Goal: Entertainment & Leisure: Browse casually

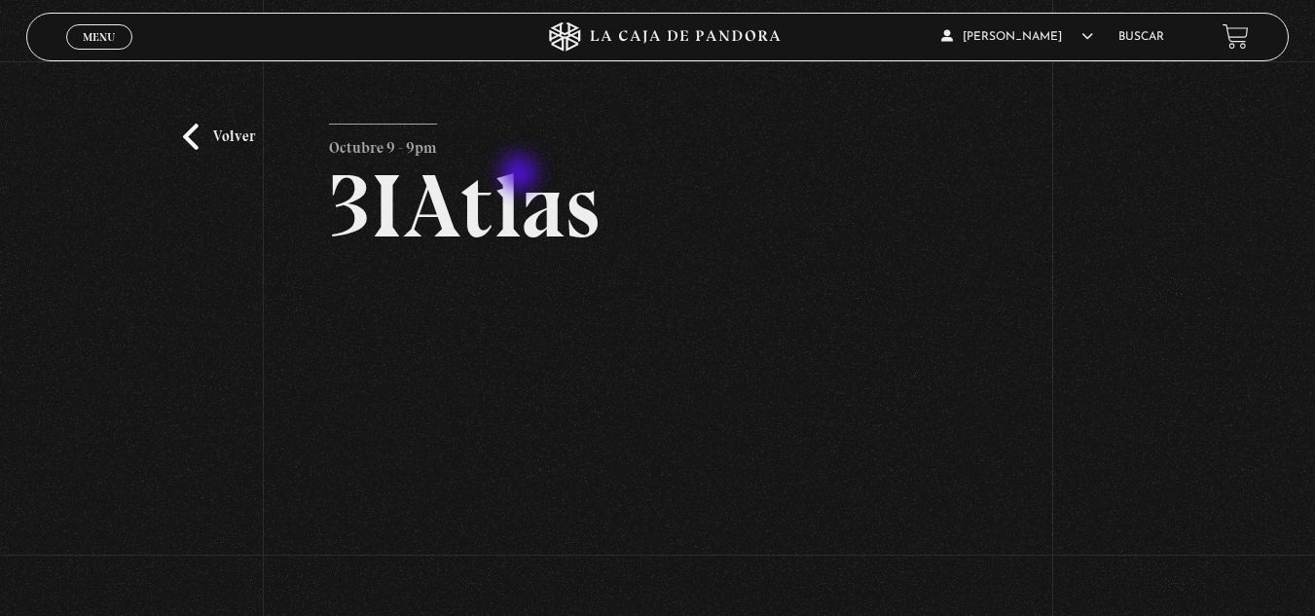
scroll to position [110, 2]
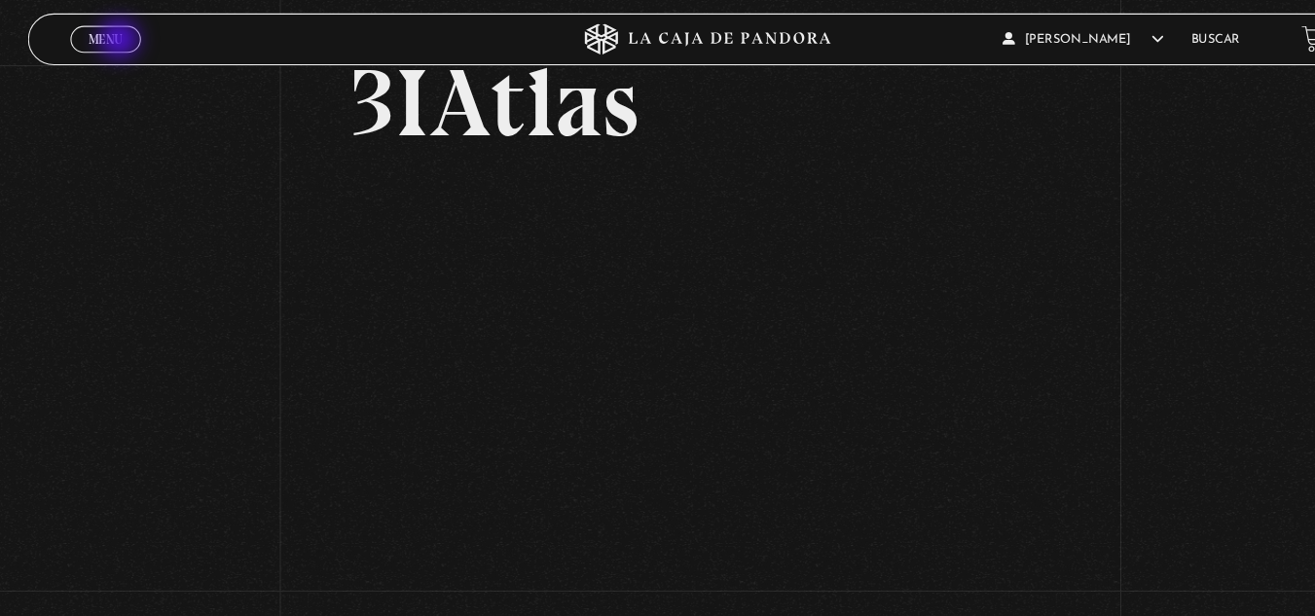
click at [114, 39] on span "Menu" at bounding box center [99, 37] width 32 height 12
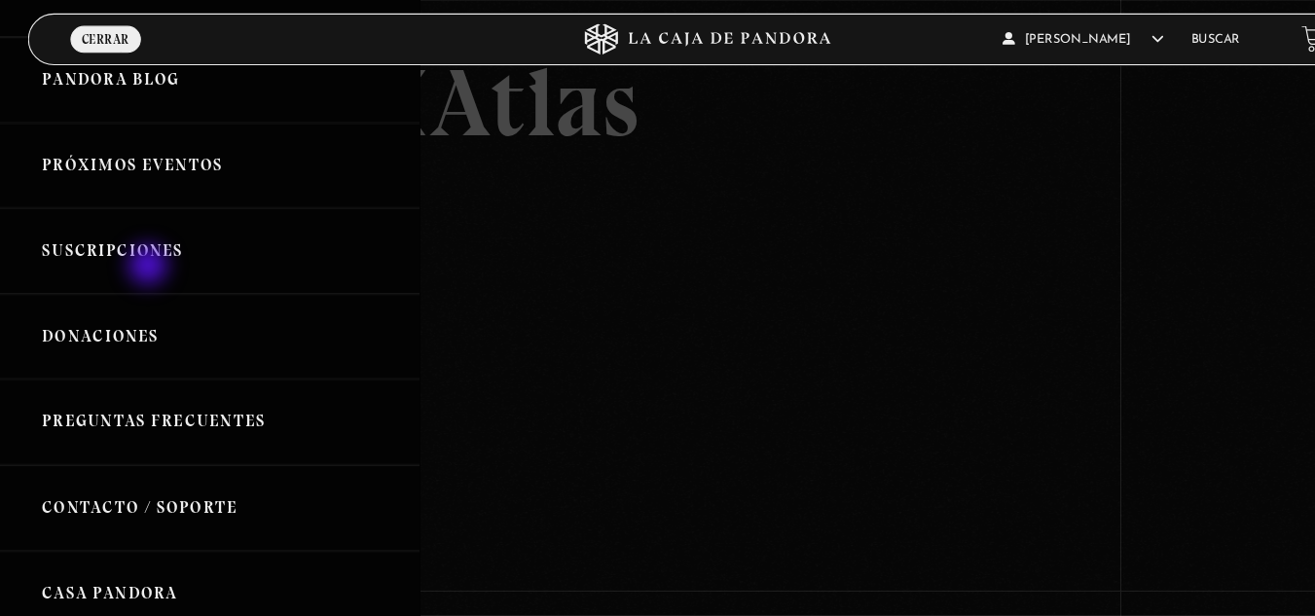
scroll to position [0, 0]
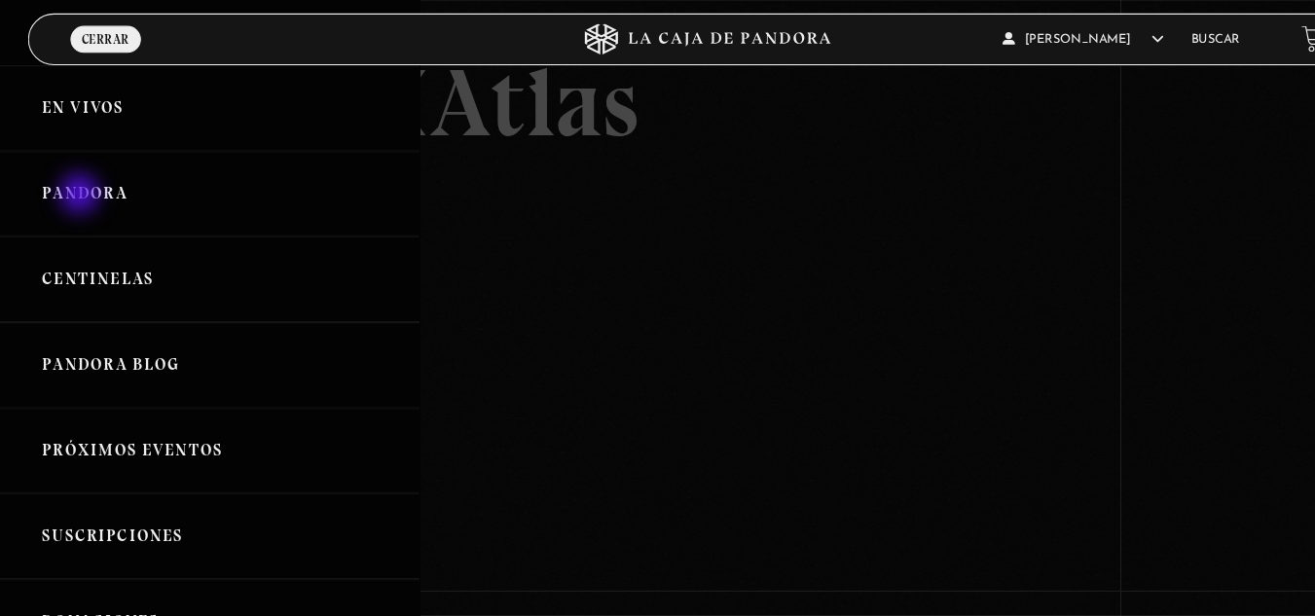
click at [77, 184] on link "Pandora" at bounding box center [197, 182] width 394 height 81
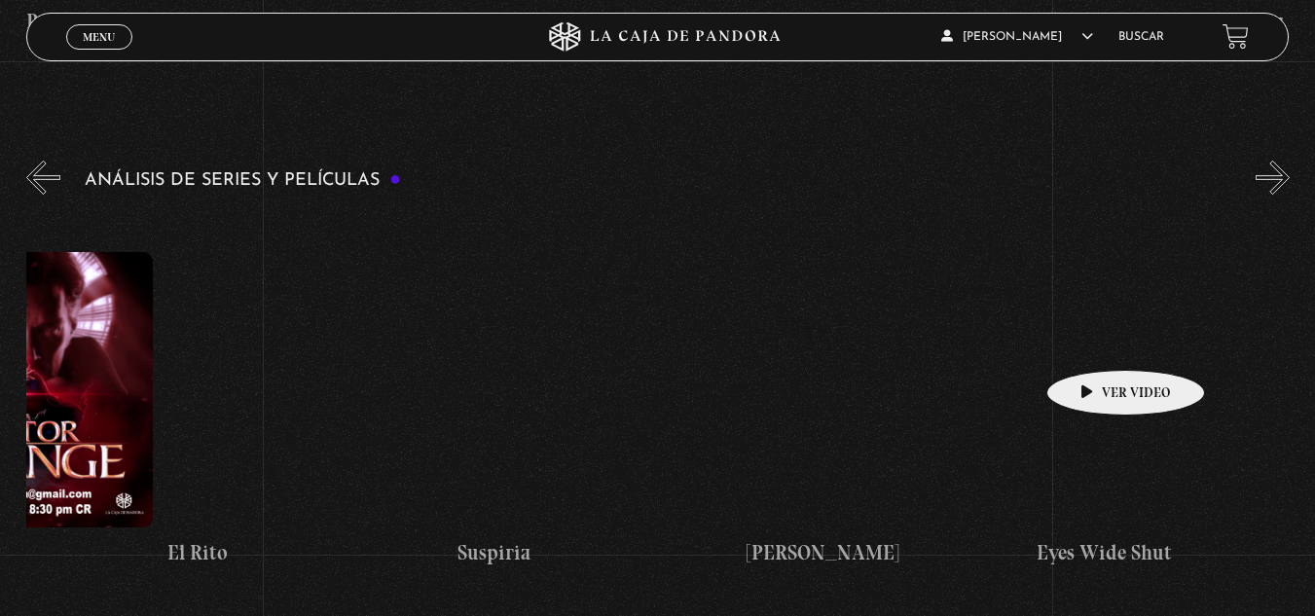
scroll to position [0, 2477]
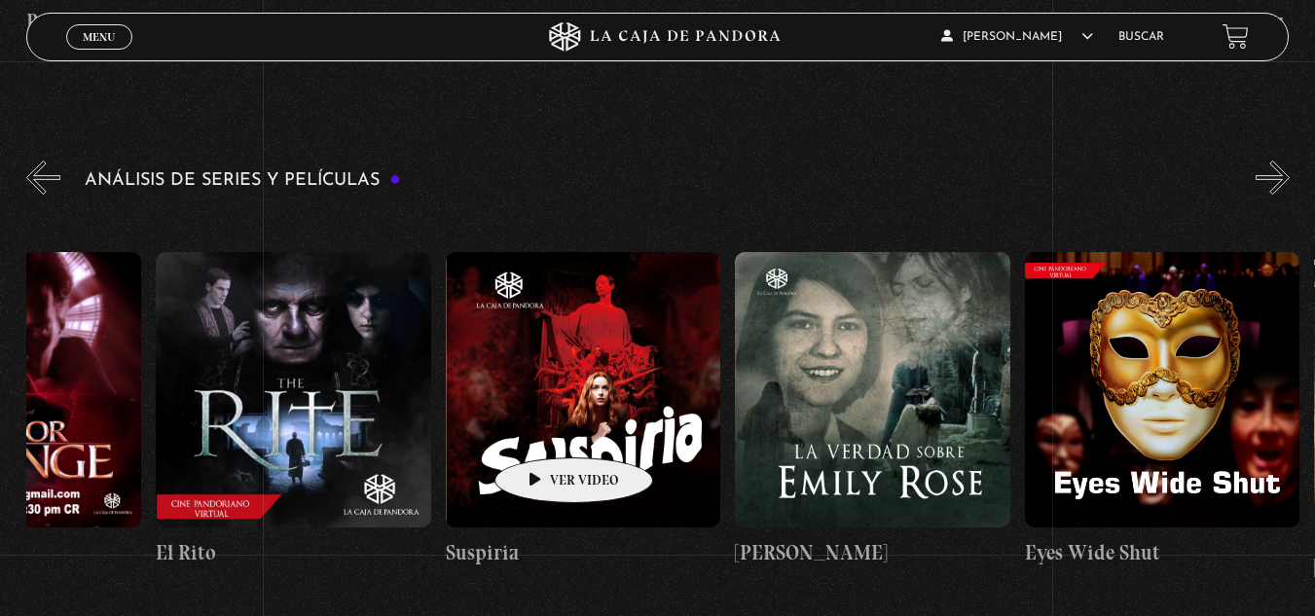
click at [543, 428] on figure at bounding box center [583, 389] width 275 height 275
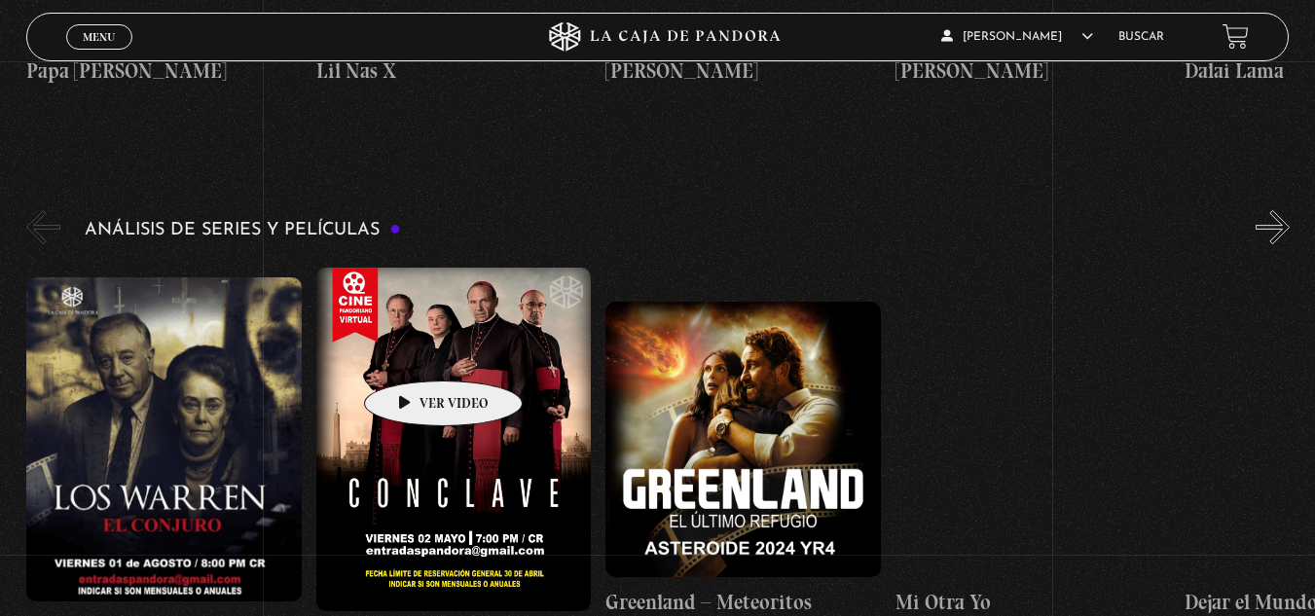
scroll to position [2089, 0]
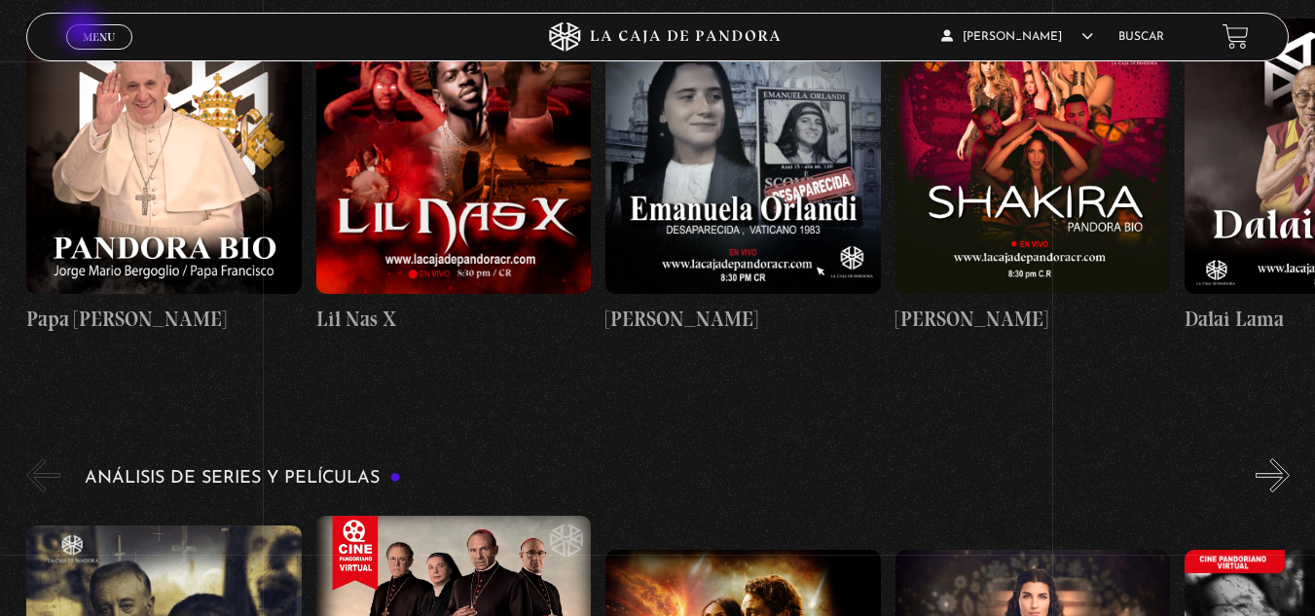
click at [84, 31] on span "Menu" at bounding box center [99, 37] width 32 height 12
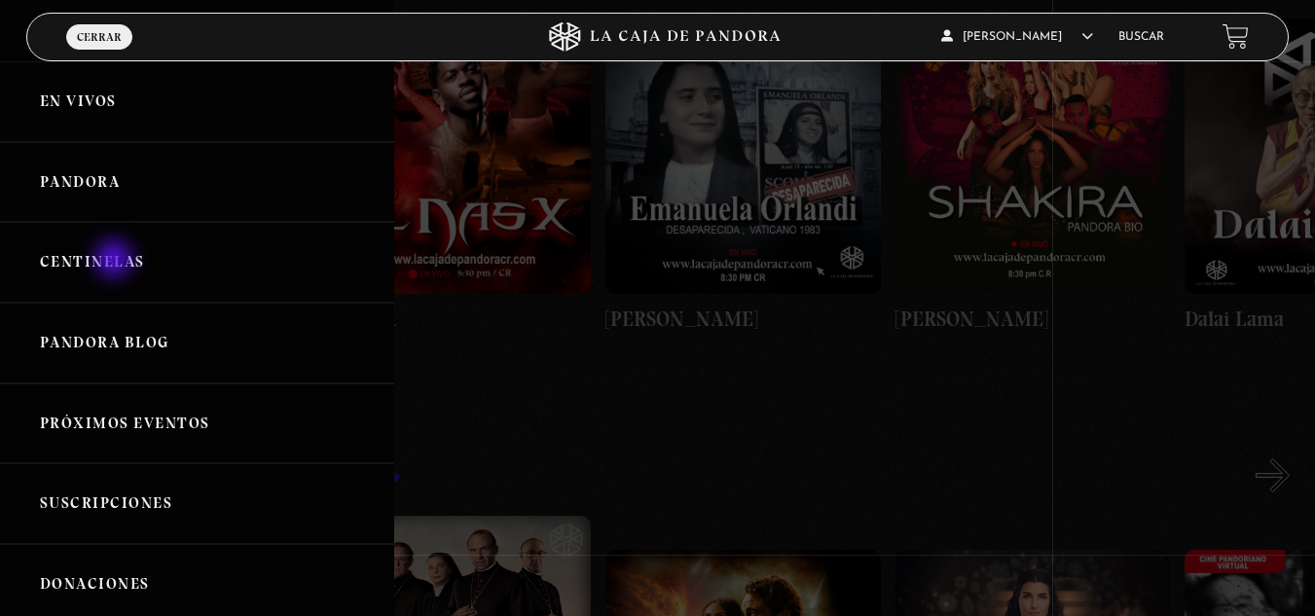
click at [116, 261] on link "Centinelas" at bounding box center [197, 262] width 394 height 81
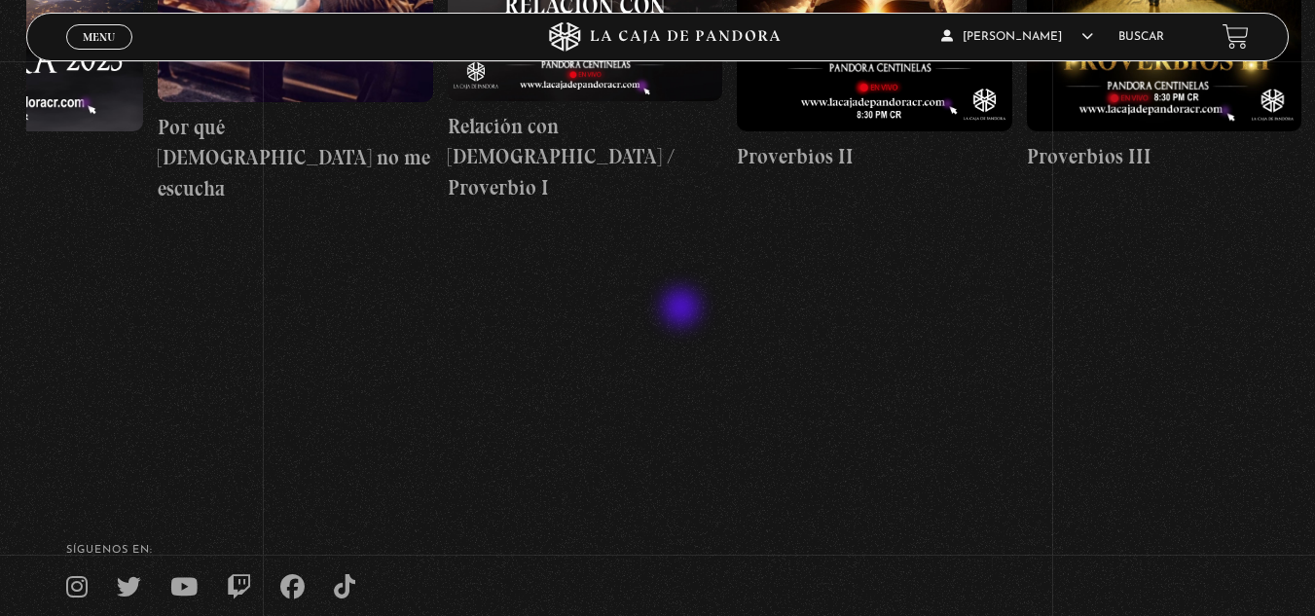
scroll to position [765, 0]
